Goal: Register for event/course

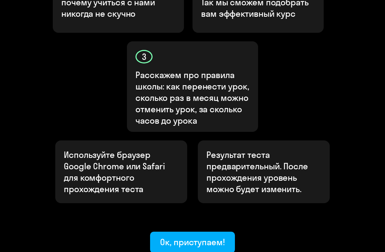
scroll to position [314, 0]
click at [196, 232] on button "Ок, приступаем!" at bounding box center [192, 242] width 85 height 21
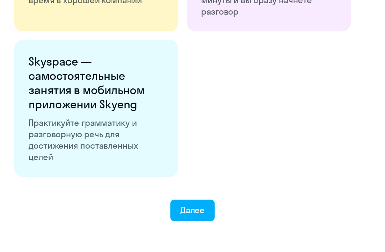
scroll to position [1294, 0]
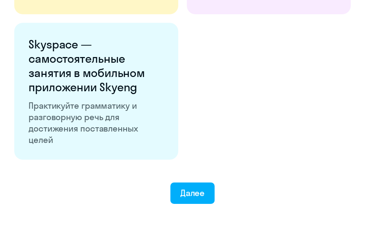
click at [194, 190] on div "Далее" at bounding box center [192, 192] width 25 height 11
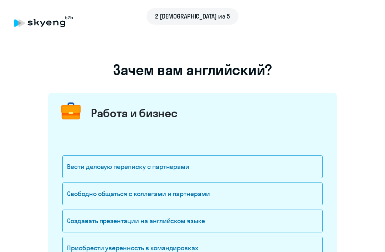
click at [282, 166] on div "Вести деловую переписку с партнерами" at bounding box center [192, 166] width 260 height 23
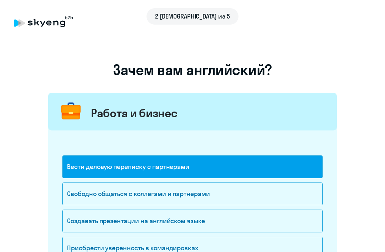
click at [289, 199] on div "Свободно общаться с коллегами и партнерами" at bounding box center [192, 194] width 260 height 23
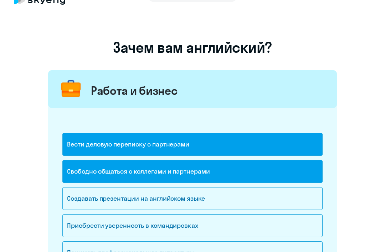
scroll to position [22, 0]
click at [248, 196] on div "Создавать презентации на английском языке" at bounding box center [192, 198] width 260 height 23
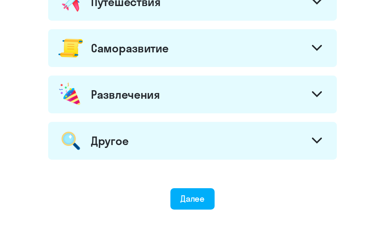
scroll to position [403, 0]
click at [206, 196] on button "Далее" at bounding box center [192, 198] width 45 height 21
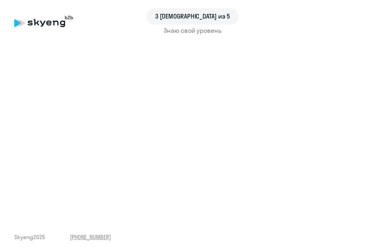
click at [366, 252] on div "3 шаг из 5 Знаю свой уровень Skyeng 2025 [PHONE_NUMBER]" at bounding box center [192, 126] width 385 height 252
click at [370, 252] on div "3 шаг из 5 Знаю свой уровень Skyeng 2025 [PHONE_NUMBER]" at bounding box center [192, 126] width 385 height 252
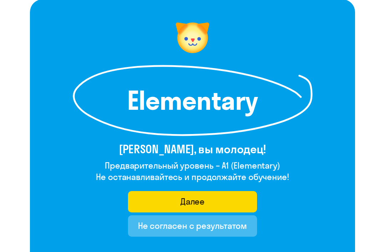
scroll to position [48, 0]
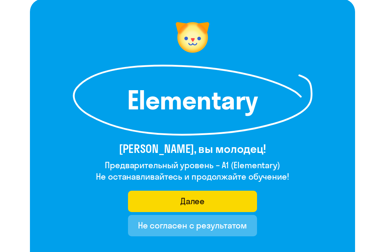
click at [246, 203] on button "Далее" at bounding box center [192, 201] width 129 height 21
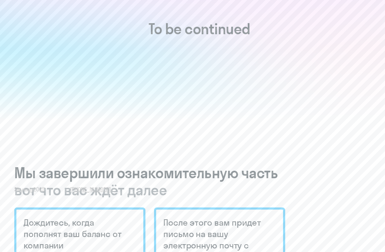
click at [229, 204] on div "5 [DEMOGRAPHIC_DATA] из 5 Elementary [PERSON_NAME], вы молодец! Предварительный…" at bounding box center [192, 78] width 385 height 252
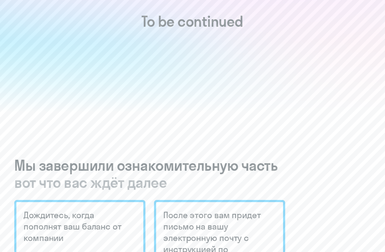
scroll to position [51, 0]
